Goal: Task Accomplishment & Management: Use online tool/utility

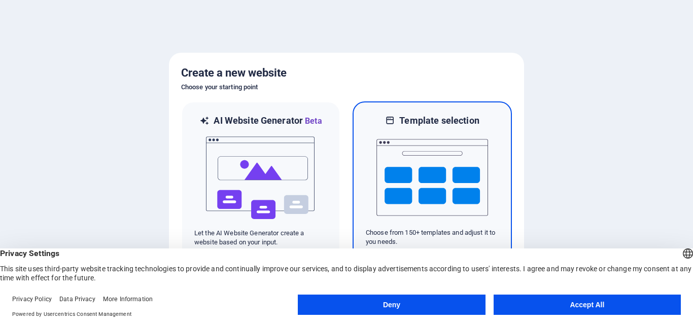
click at [463, 166] on img at bounding box center [433, 178] width 112 height 102
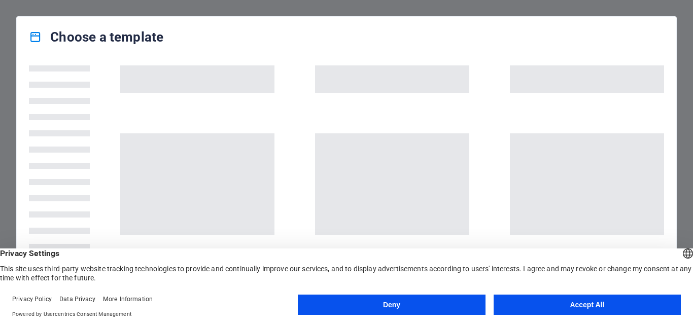
scroll to position [75, 0]
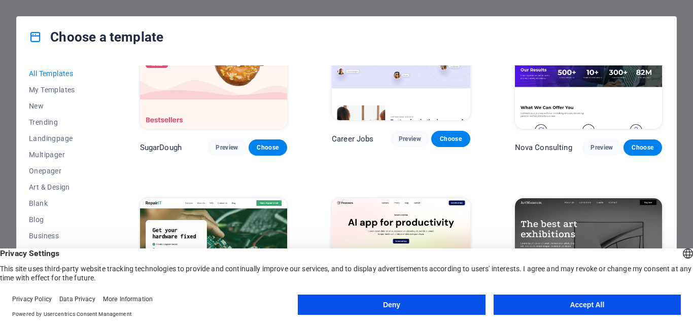
click at [578, 311] on button "Accept All" at bounding box center [587, 305] width 187 height 20
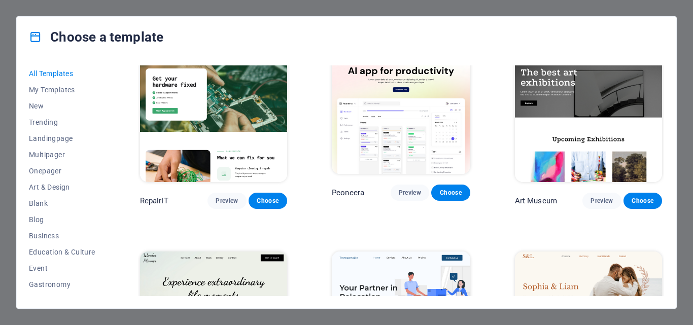
scroll to position [249, 0]
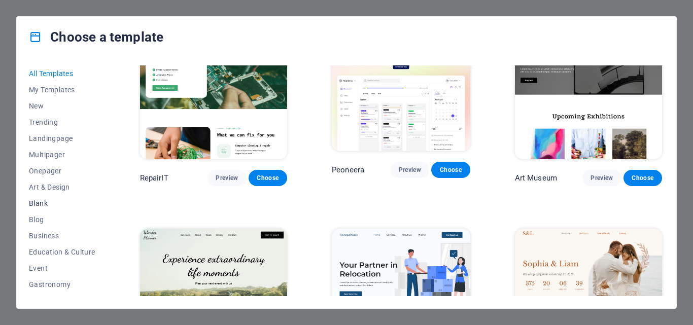
click at [50, 201] on span "Blank" at bounding box center [62, 203] width 66 height 8
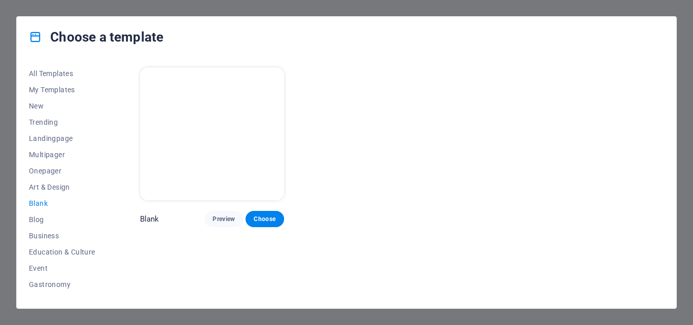
scroll to position [0, 0]
click at [151, 214] on p "Blank" at bounding box center [149, 219] width 19 height 10
click at [270, 211] on button "Choose" at bounding box center [265, 219] width 39 height 16
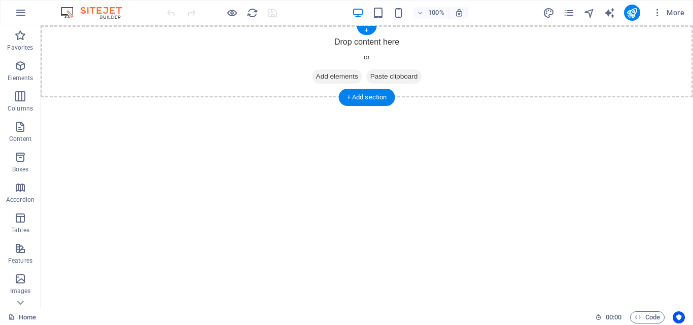
click at [342, 76] on span "Add elements" at bounding box center [337, 77] width 50 height 14
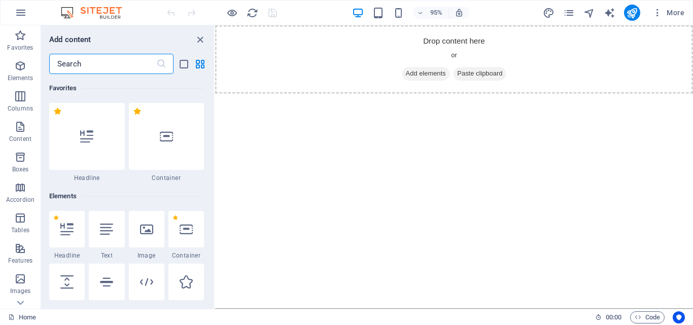
click at [297, 97] on html "Skip to main content Drop content here or Add elements Paste clipboard" at bounding box center [467, 61] width 504 height 72
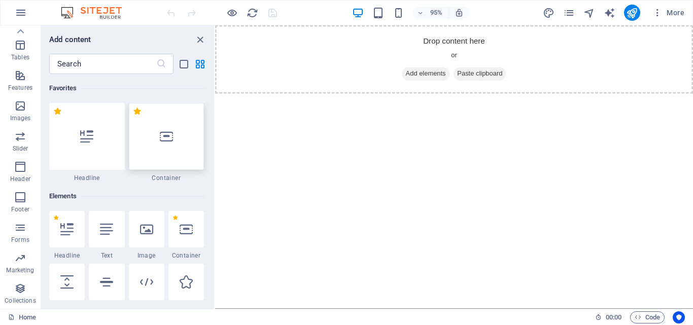
click at [176, 124] on div at bounding box center [167, 136] width 76 height 67
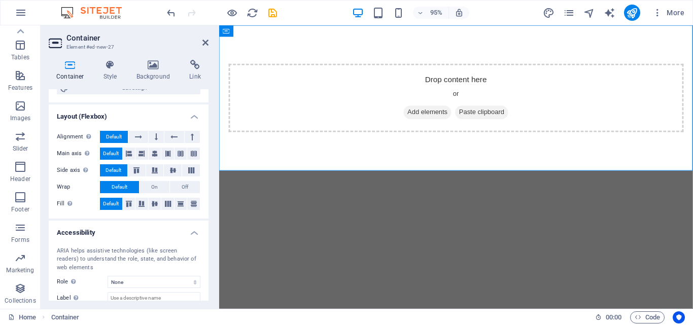
scroll to position [182, 0]
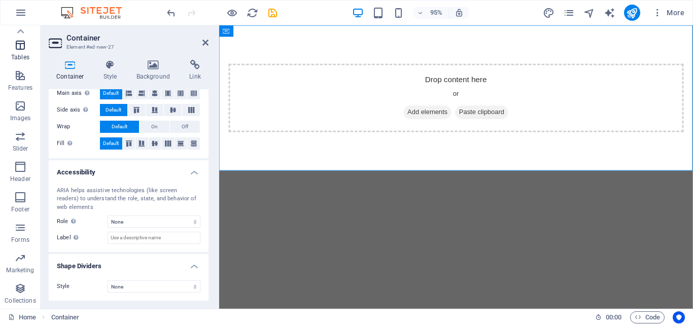
click at [21, 53] on span "Tables" at bounding box center [20, 51] width 41 height 24
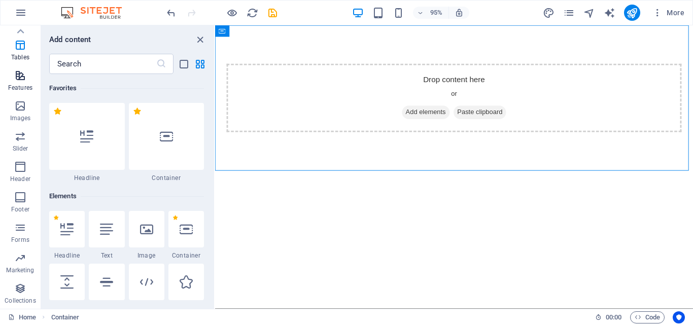
click at [22, 82] on span "Features" at bounding box center [20, 82] width 41 height 24
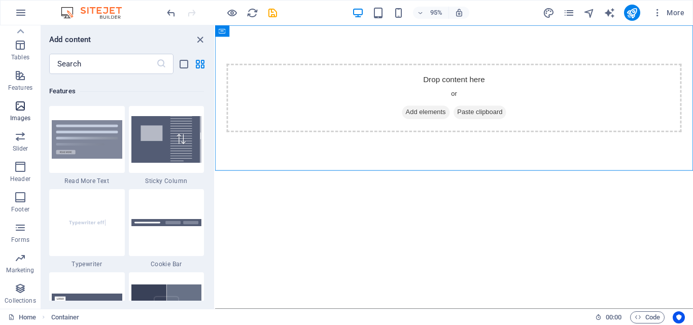
click at [22, 104] on icon "button" at bounding box center [20, 106] width 12 height 12
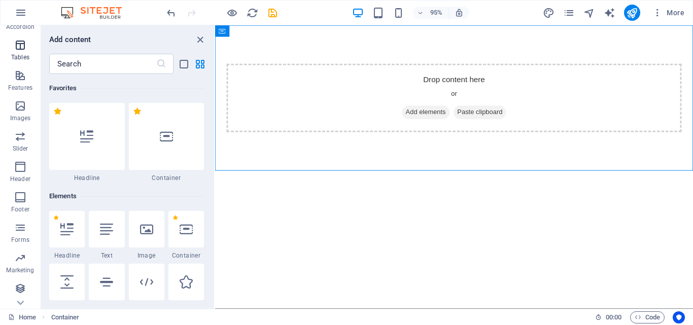
scroll to position [0, 0]
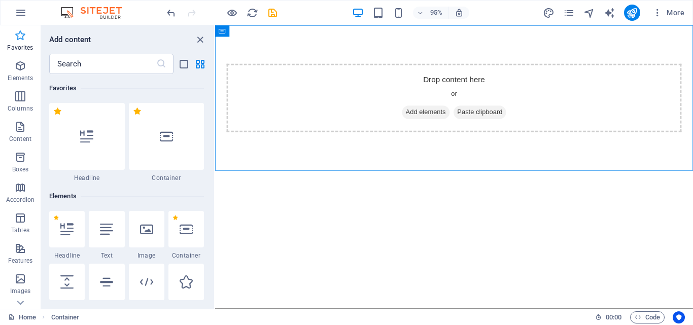
click at [22, 48] on p "Favorites" at bounding box center [20, 48] width 26 height 8
click at [27, 140] on p "Content" at bounding box center [20, 139] width 22 height 8
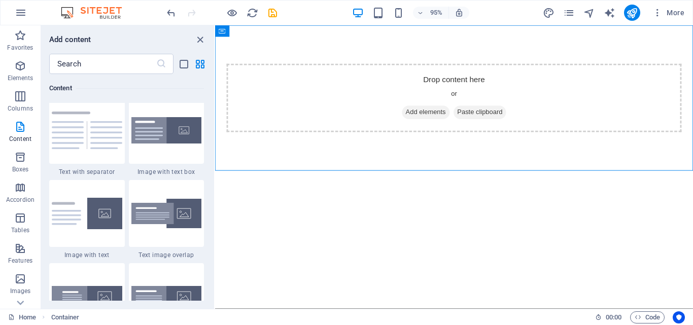
scroll to position [1865, 0]
click at [180, 67] on icon "list-view" at bounding box center [184, 64] width 12 height 12
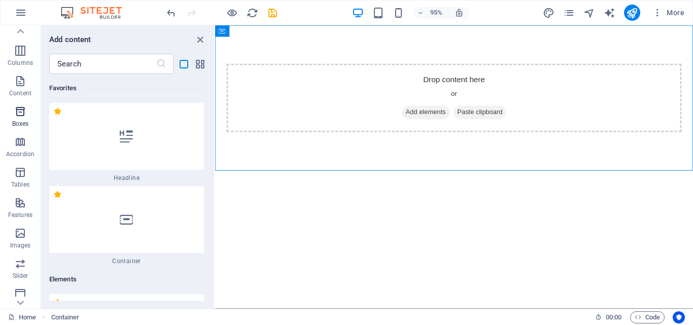
scroll to position [0, 0]
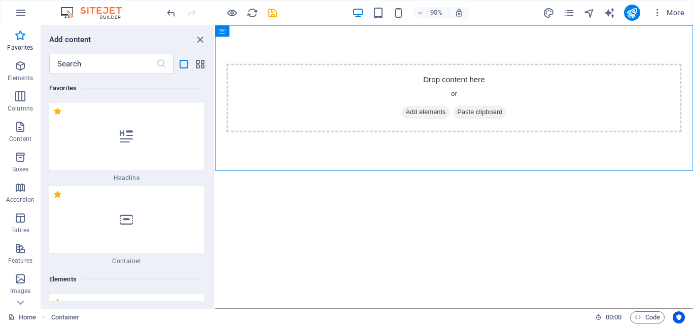
click at [354, 179] on html "Skip to main content Drop content here or Add elements Paste clipboard" at bounding box center [467, 101] width 504 height 153
click at [353, 179] on html "Skip to main content Drop content here or Add elements Paste clipboard" at bounding box center [467, 101] width 504 height 153
click at [435, 118] on span "Add elements" at bounding box center [437, 117] width 50 height 14
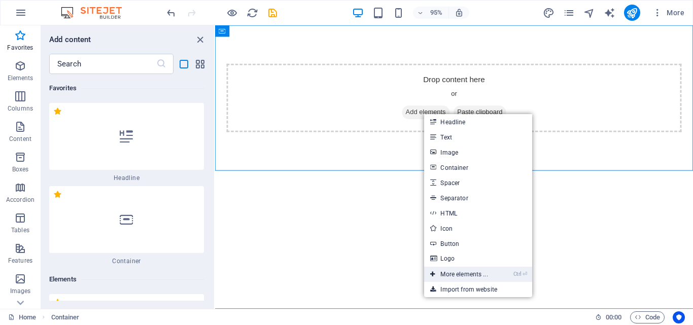
click at [476, 275] on link "Ctrl ⏎ More elements ..." at bounding box center [459, 274] width 70 height 15
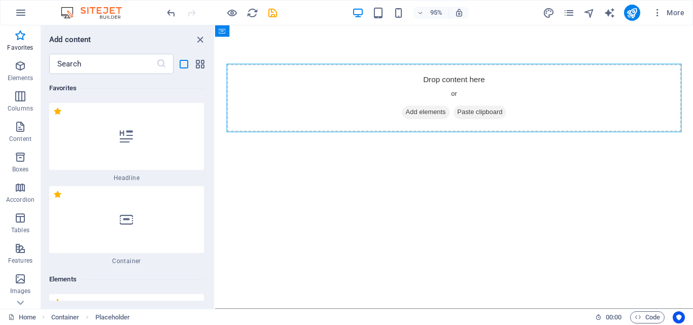
click at [410, 179] on html "Skip to main content Drop content here or Add elements Paste clipboard" at bounding box center [467, 101] width 504 height 153
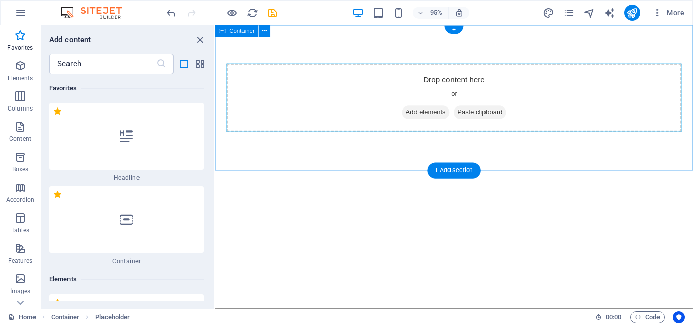
click at [500, 117] on span "Paste clipboard" at bounding box center [494, 117] width 56 height 14
click at [444, 118] on span "Add elements" at bounding box center [437, 117] width 50 height 14
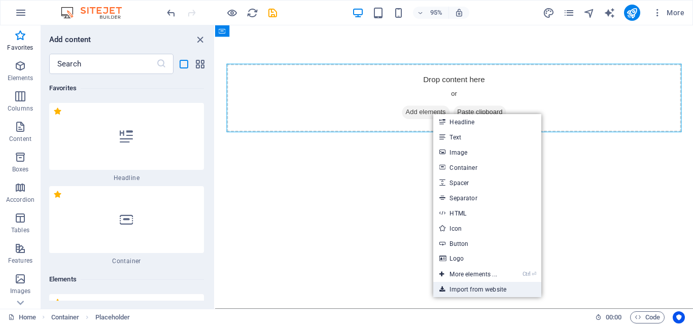
click at [504, 284] on link "Import from website" at bounding box center [487, 289] width 108 height 15
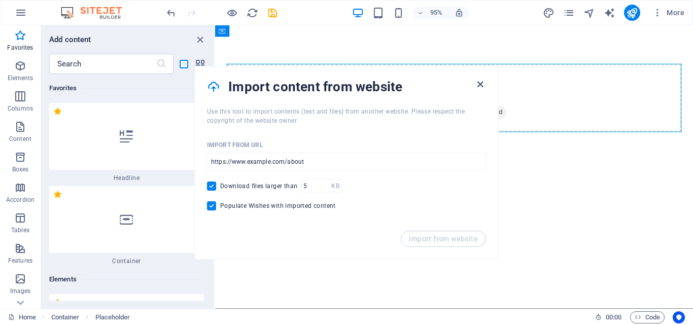
click at [484, 87] on icon "button" at bounding box center [481, 85] width 12 height 12
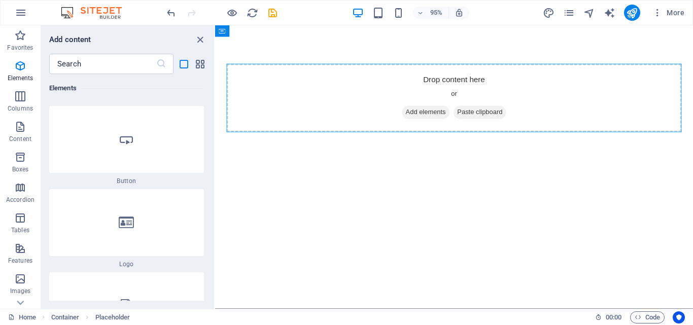
scroll to position [753, 0]
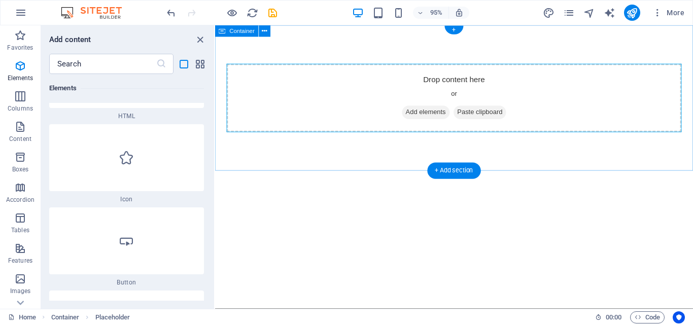
click at [456, 89] on div "Drop content here or Add elements Paste clipboard" at bounding box center [466, 102] width 479 height 72
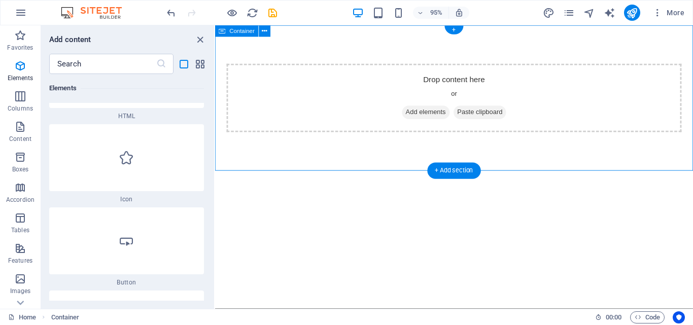
click at [441, 124] on span "Add elements" at bounding box center [437, 117] width 50 height 14
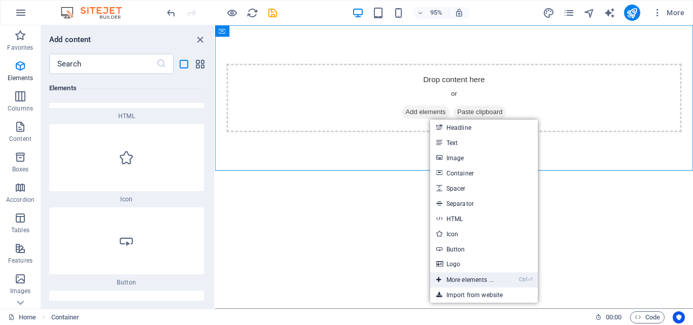
click at [477, 278] on link "Ctrl ⏎ More elements ..." at bounding box center [465, 280] width 70 height 15
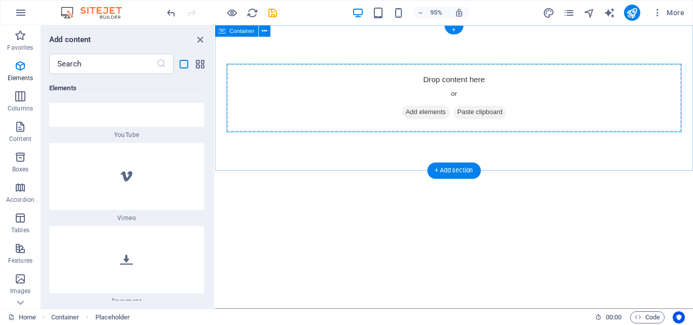
scroll to position [1733, 0]
click at [446, 119] on span "Add elements" at bounding box center [437, 117] width 50 height 14
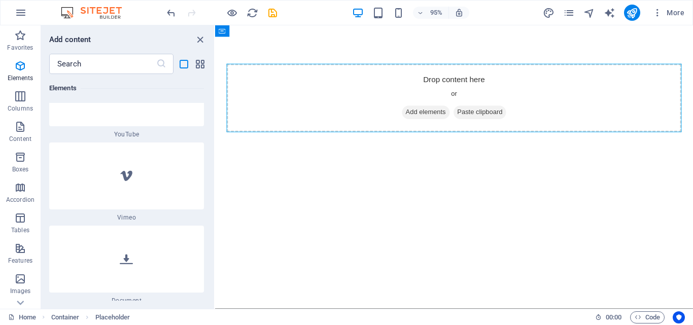
click at [313, 179] on html "Skip to main content Drop content here or Add elements Paste clipboard" at bounding box center [467, 101] width 504 height 153
click at [62, 11] on img at bounding box center [96, 13] width 76 height 12
click at [24, 12] on icon "button" at bounding box center [21, 13] width 12 height 12
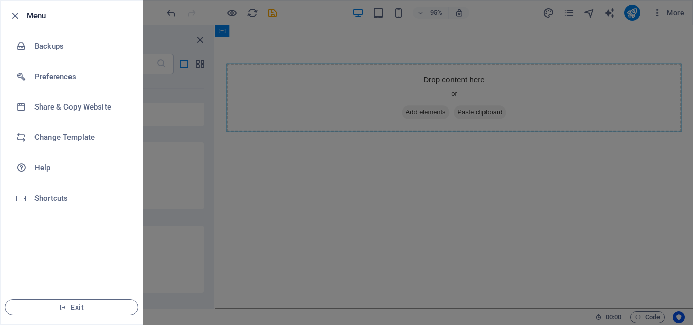
click at [257, 233] on div at bounding box center [346, 162] width 693 height 325
